Goal: Task Accomplishment & Management: Manage account settings

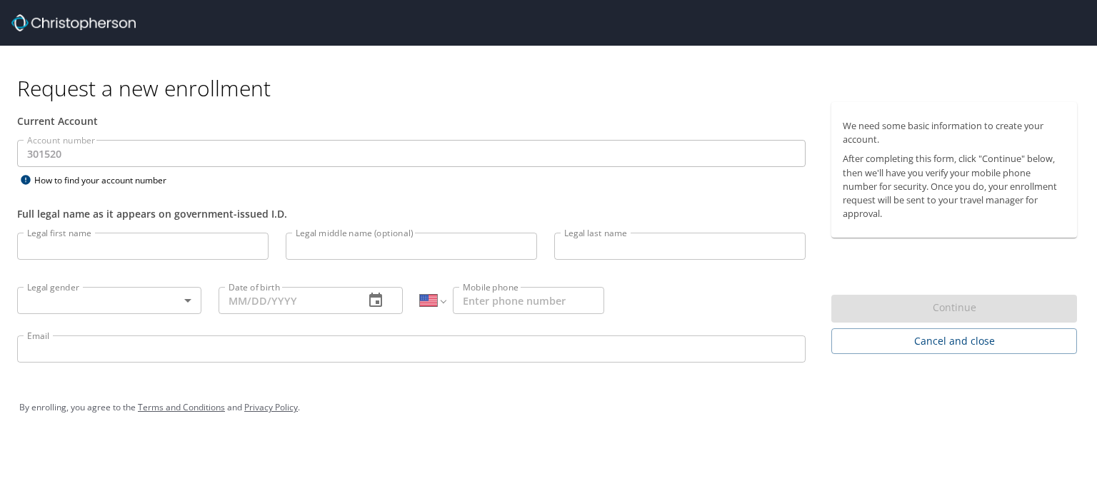
select select "US"
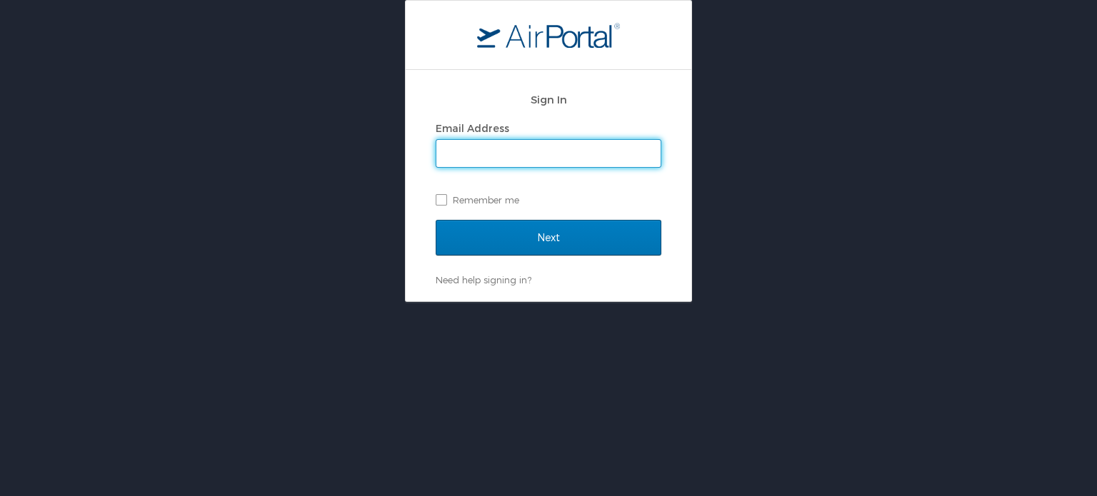
click at [506, 154] on input "Email Address" at bounding box center [548, 153] width 224 height 27
type input "[EMAIL_ADDRESS][DOMAIN_NAME]"
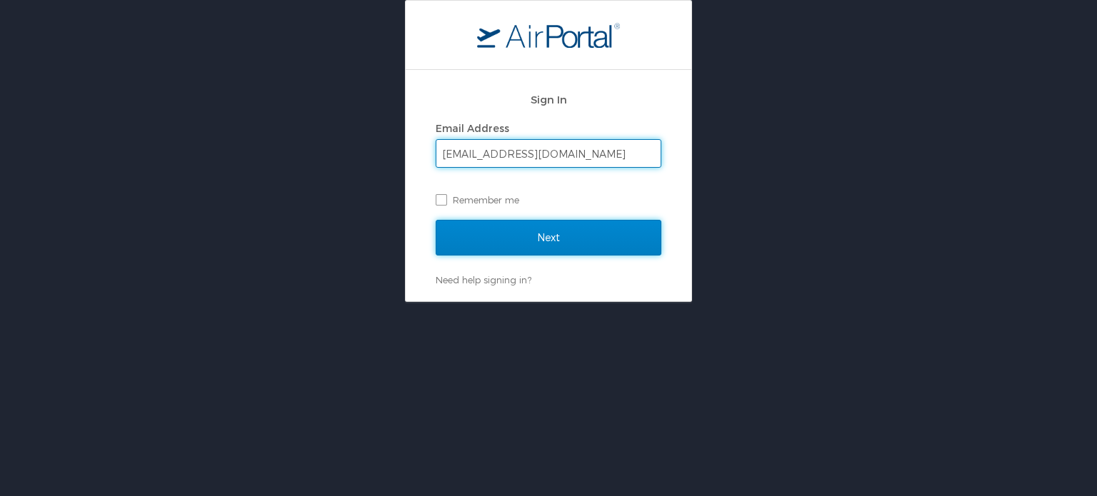
click at [539, 235] on input "Next" at bounding box center [549, 238] width 226 height 36
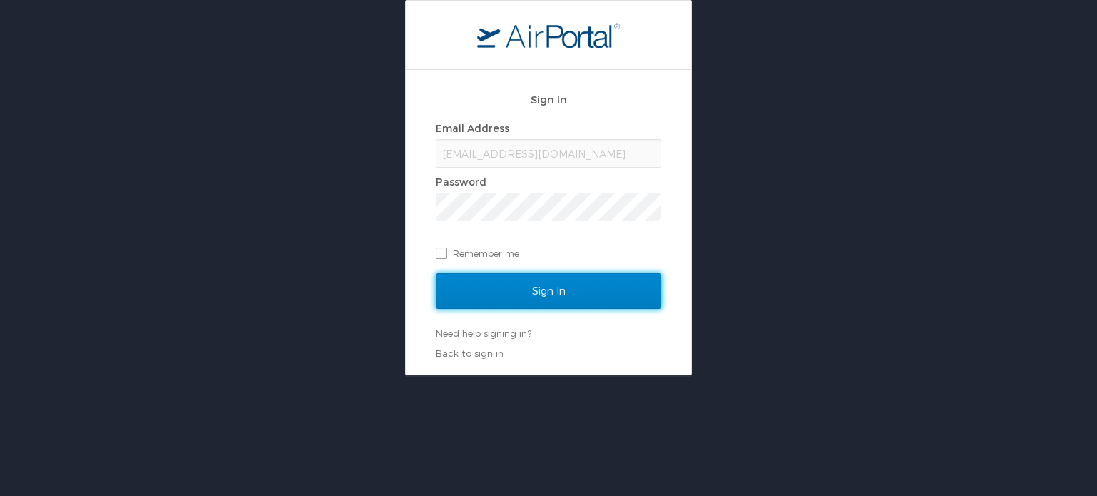
click at [551, 285] on input "Sign In" at bounding box center [549, 292] width 226 height 36
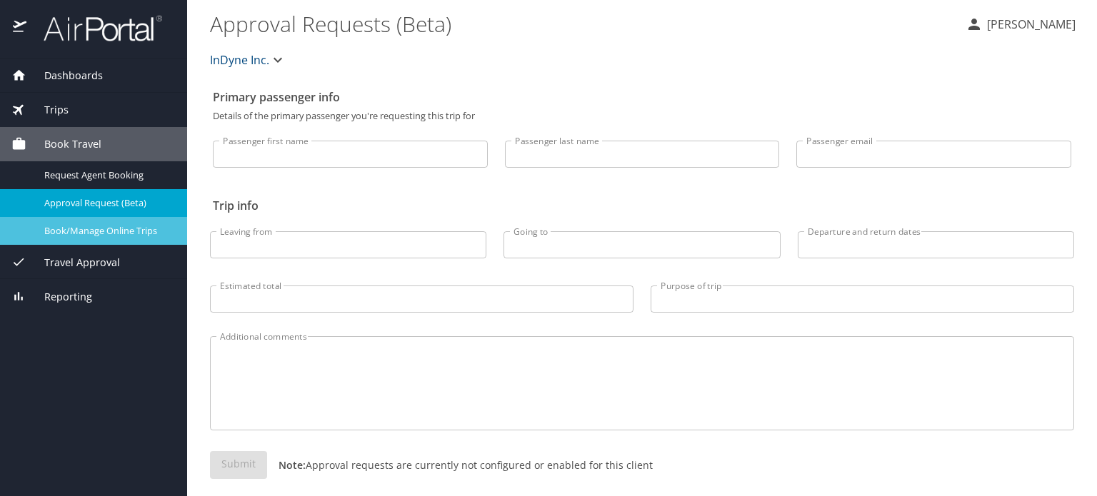
click at [95, 234] on span "Book/Manage Online Trips" at bounding box center [107, 231] width 126 height 14
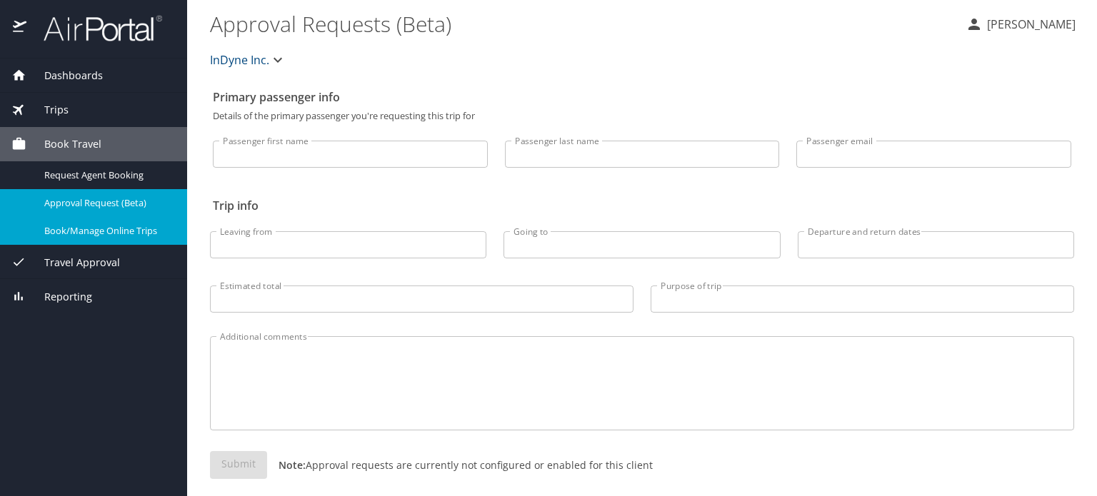
click at [57, 108] on span "Trips" at bounding box center [47, 110] width 42 height 16
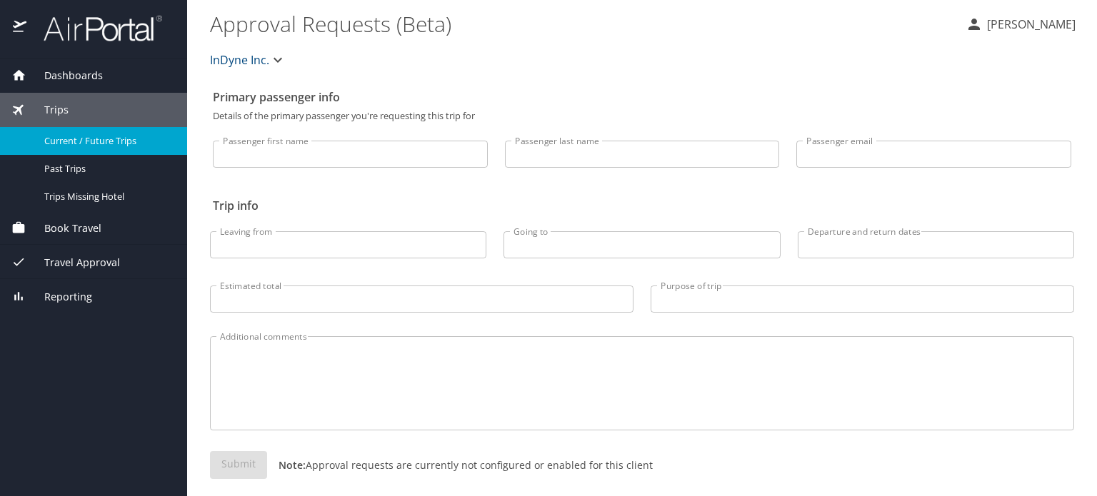
click at [85, 142] on span "Current / Future Trips" at bounding box center [107, 141] width 126 height 14
